Goal: Find specific page/section: Find specific page/section

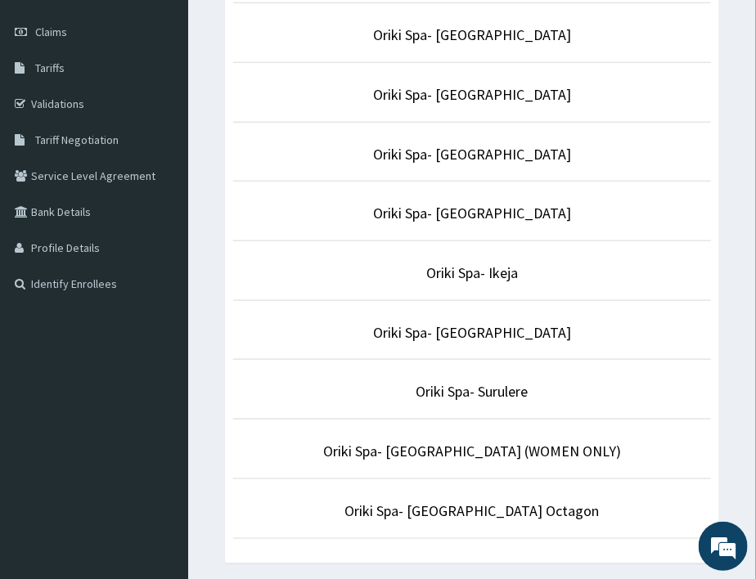
scroll to position [290, 0]
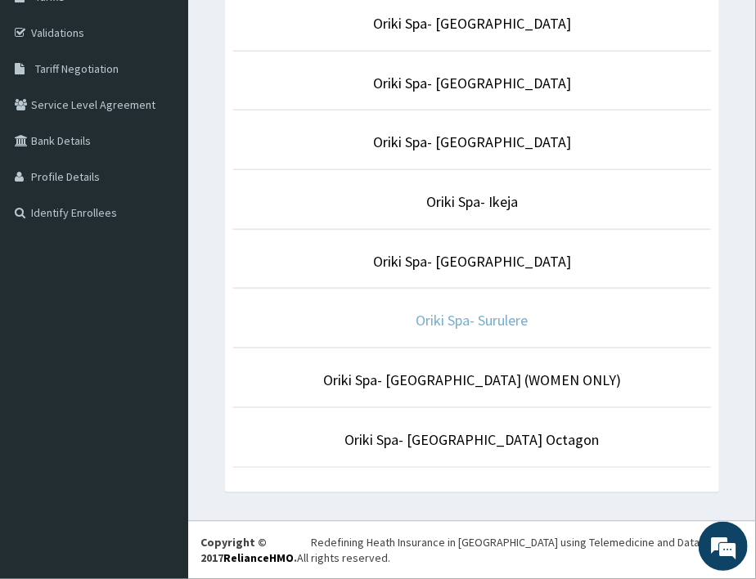
click at [473, 320] on link "Oriki Spa- Surulere" at bounding box center [473, 320] width 112 height 19
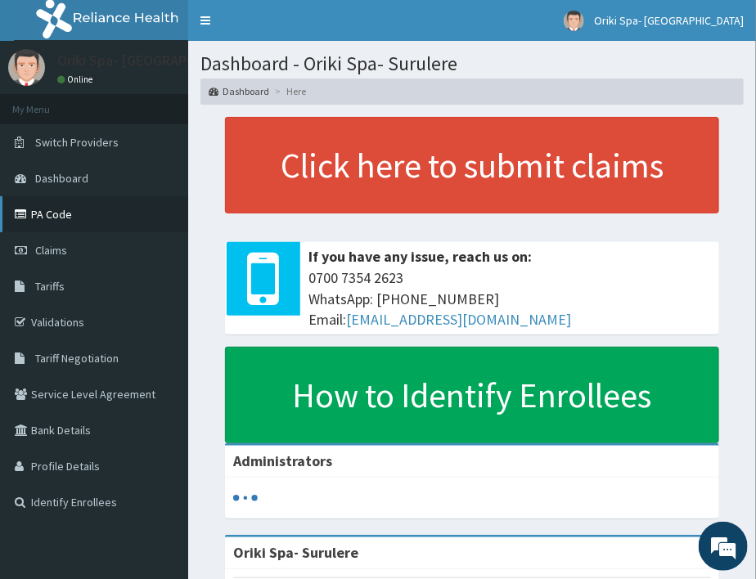
click at [34, 206] on link "PA Code" at bounding box center [94, 214] width 188 height 36
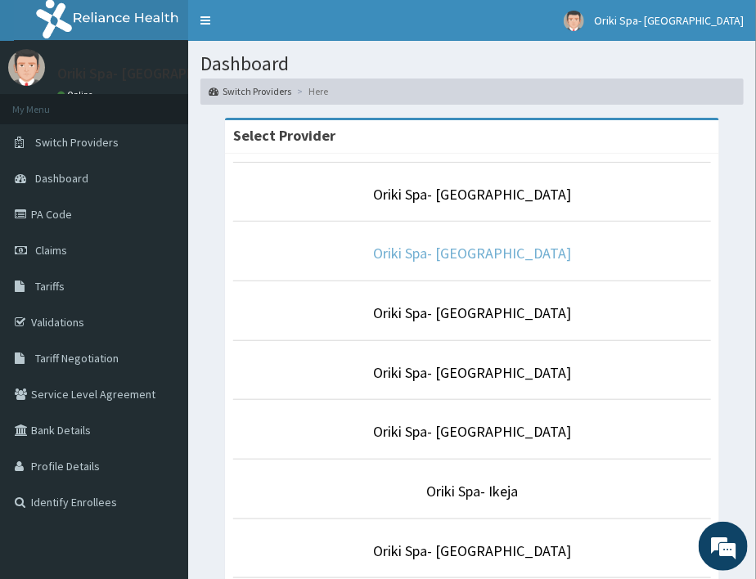
click at [461, 250] on link "Oriki Spa- [GEOGRAPHIC_DATA]" at bounding box center [472, 253] width 198 height 19
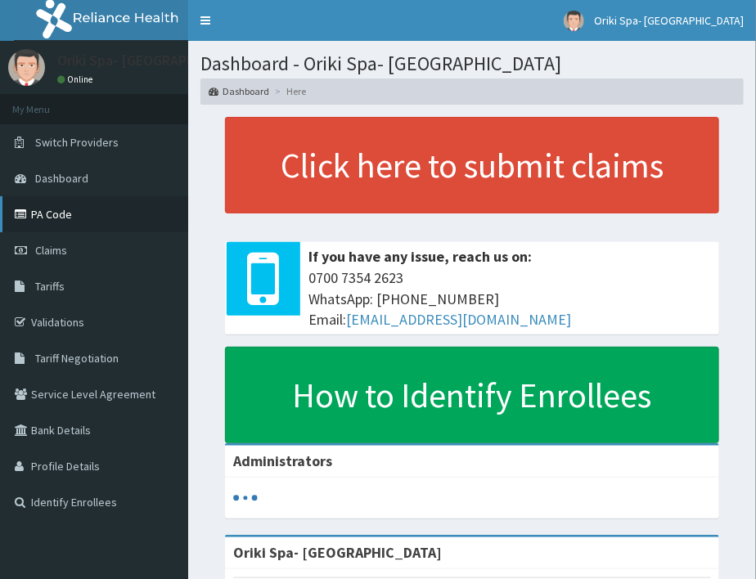
click at [29, 218] on icon at bounding box center [23, 214] width 16 height 11
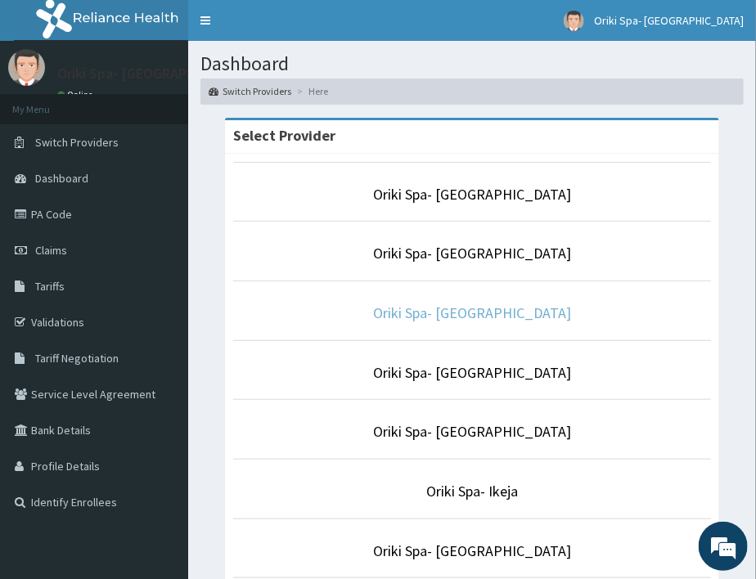
click at [489, 311] on link "Oriki Spa- [GEOGRAPHIC_DATA]" at bounding box center [472, 313] width 198 height 19
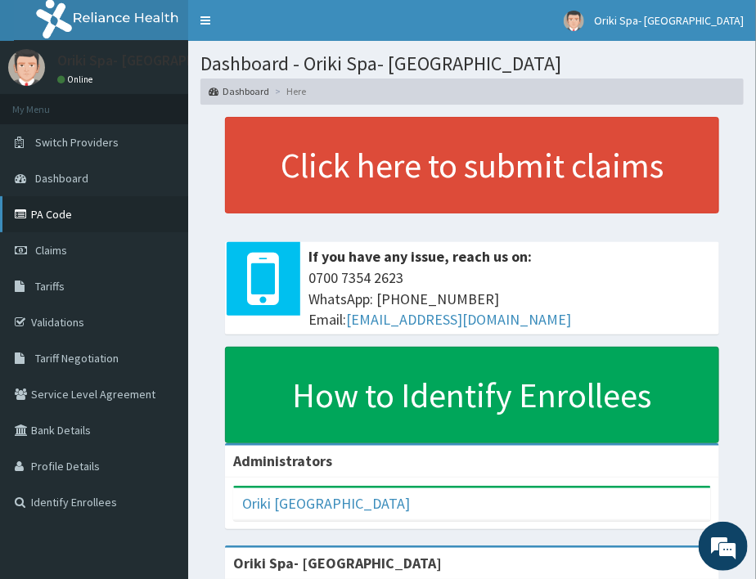
click at [47, 215] on link "PA Code" at bounding box center [94, 214] width 188 height 36
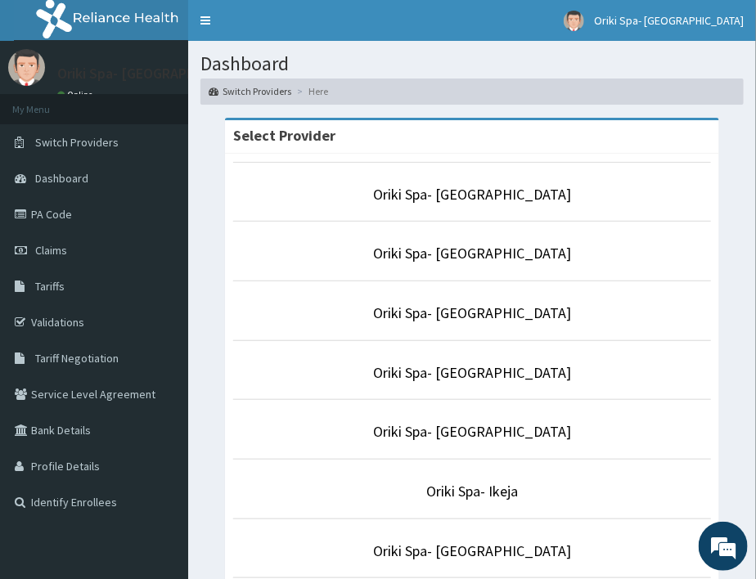
click at [471, 502] on p "Oriki Spa- Ikeja" at bounding box center [472, 491] width 478 height 21
click at [484, 497] on link "Oriki Spa- Ikeja" at bounding box center [472, 491] width 92 height 19
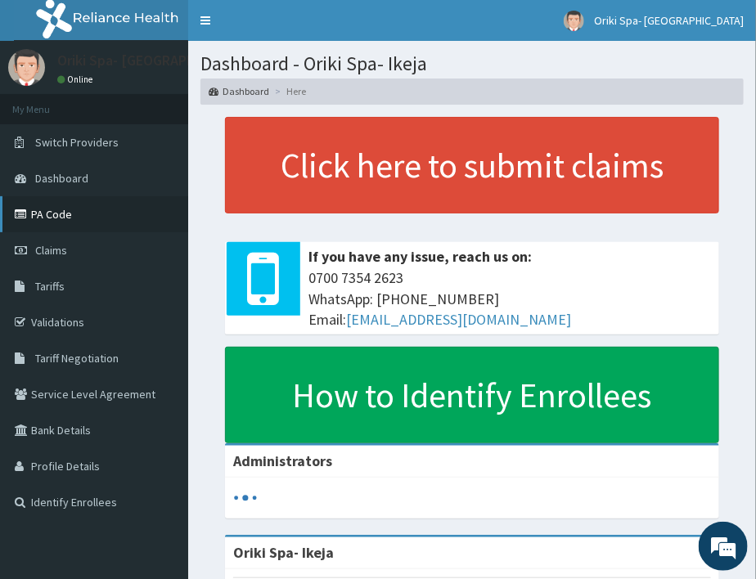
click at [27, 200] on link "PA Code" at bounding box center [94, 214] width 188 height 36
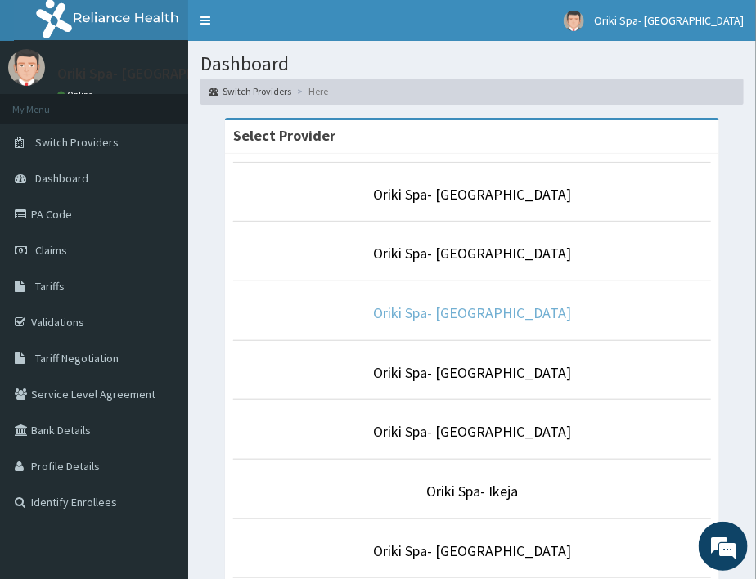
click at [463, 321] on link "Oriki Spa- Port Harcourt" at bounding box center [472, 313] width 198 height 19
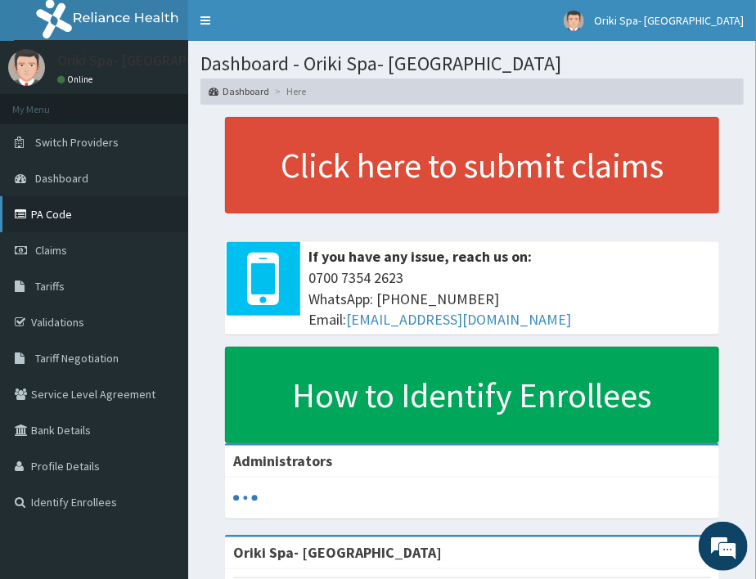
click at [63, 222] on link "PA Code" at bounding box center [94, 214] width 188 height 36
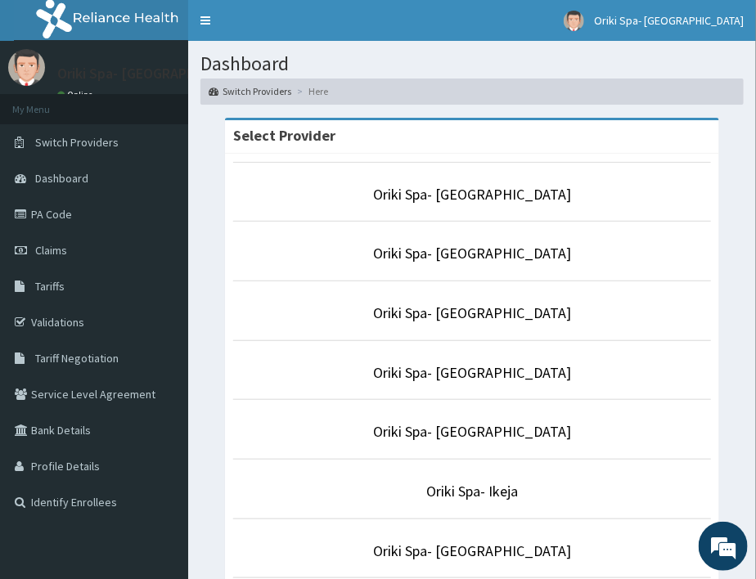
click at [426, 205] on p "Oriki Spa- [GEOGRAPHIC_DATA]" at bounding box center [472, 194] width 478 height 21
click at [463, 190] on link "Oriki Spa- [GEOGRAPHIC_DATA]" at bounding box center [472, 194] width 198 height 19
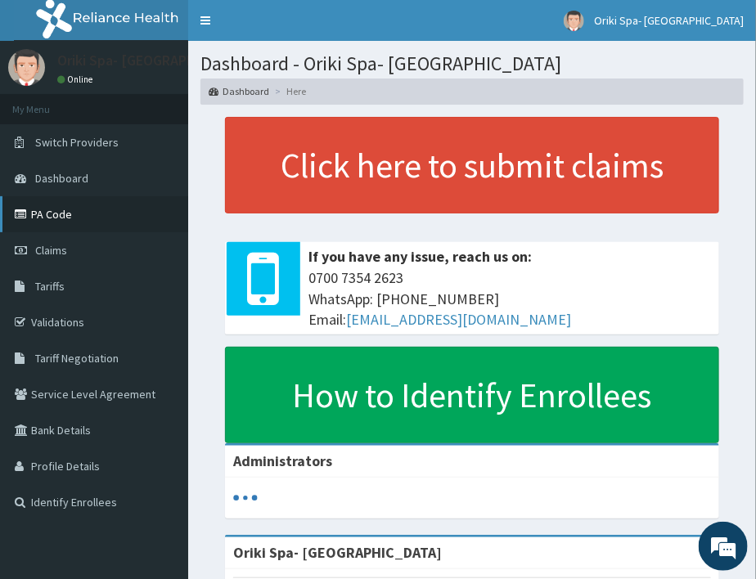
click at [55, 209] on link "PA Code" at bounding box center [94, 214] width 188 height 36
